Goal: Contribute content

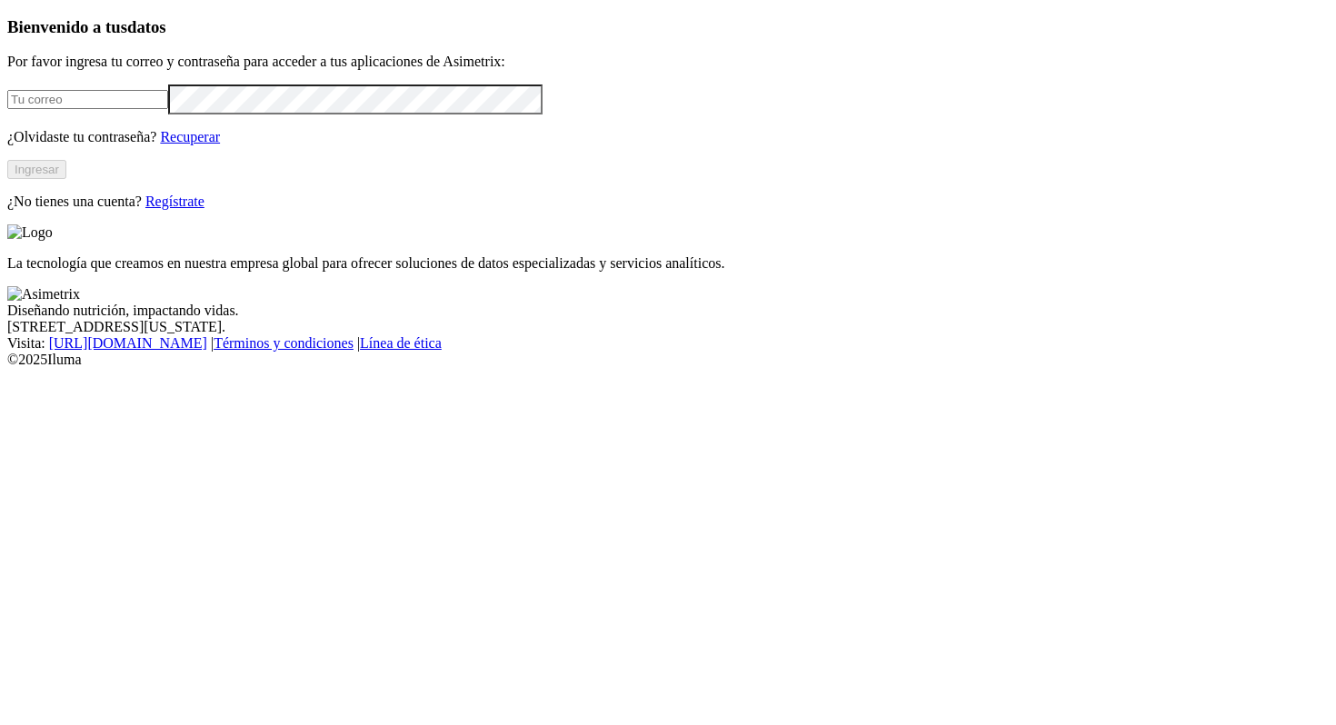
type input "[PERSON_NAME][EMAIL_ADDRESS][PERSON_NAME][DOMAIN_NAME]"
click at [66, 179] on button "Ingresar" at bounding box center [36, 169] width 59 height 19
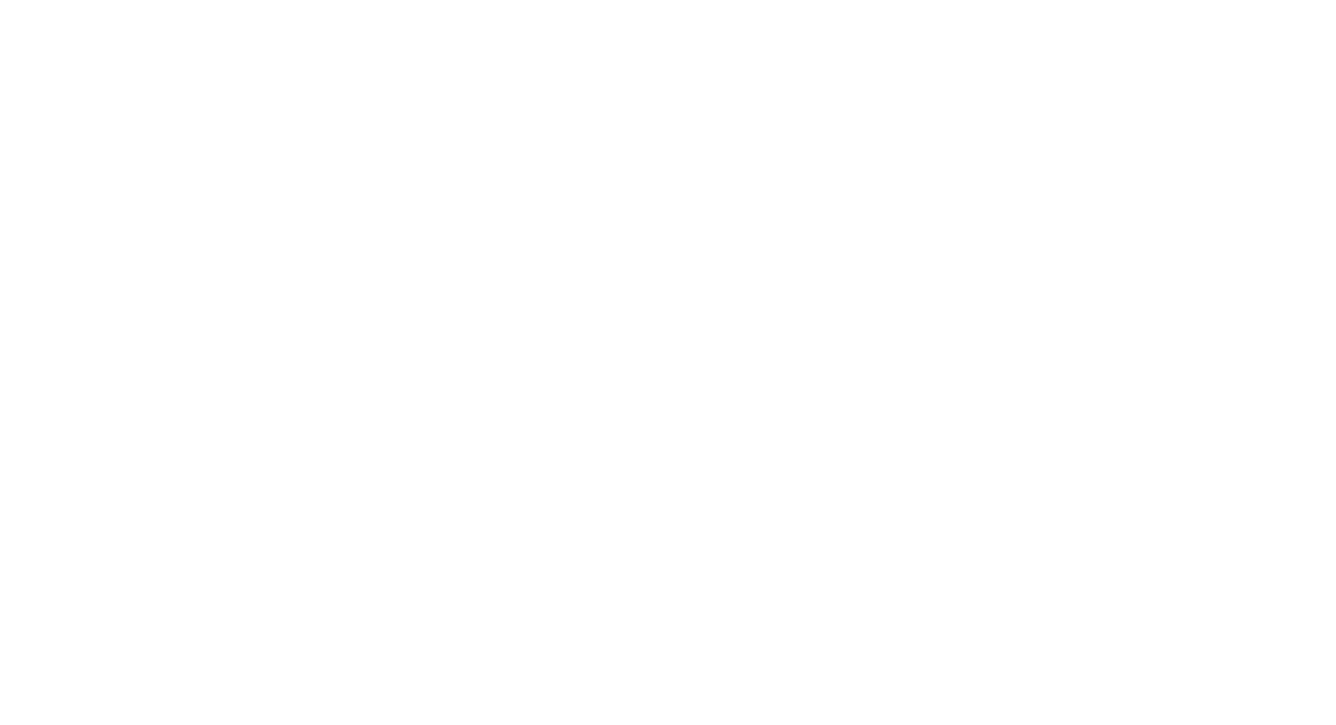
scroll to position [53, 0]
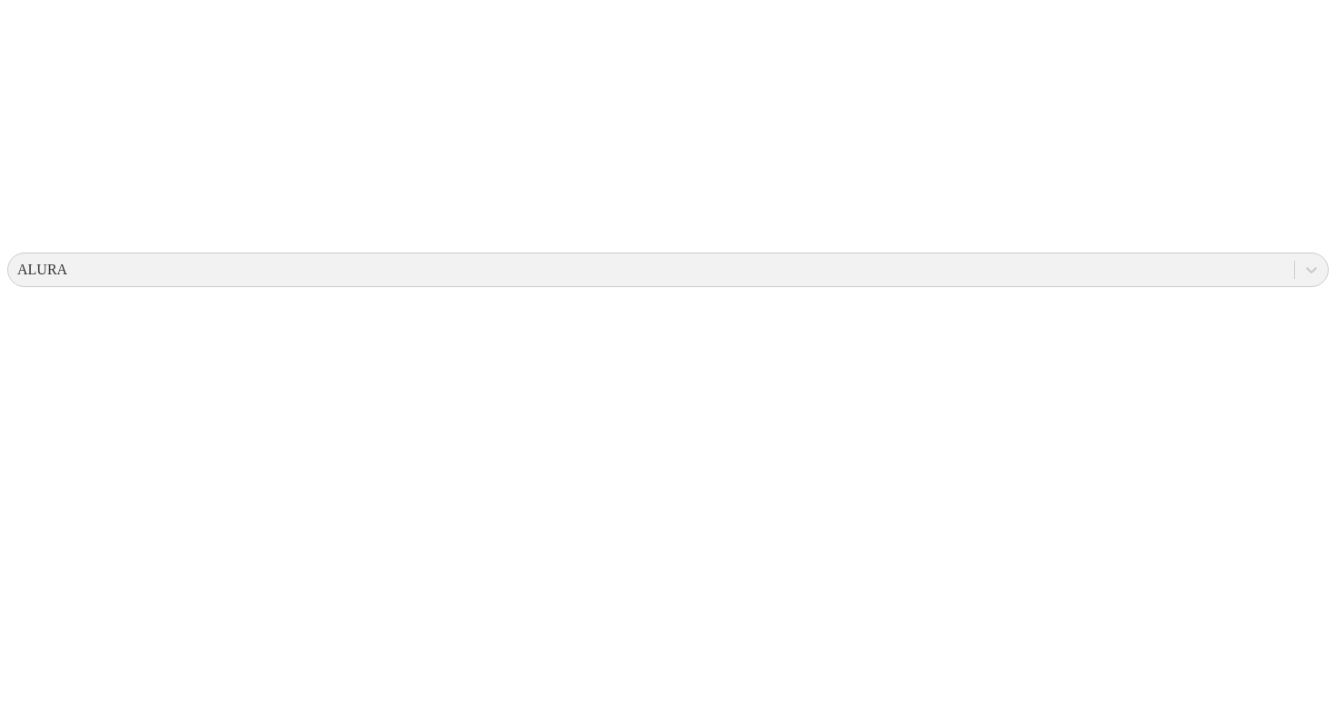
scroll to position [0, 0]
